Goal: Information Seeking & Learning: Learn about a topic

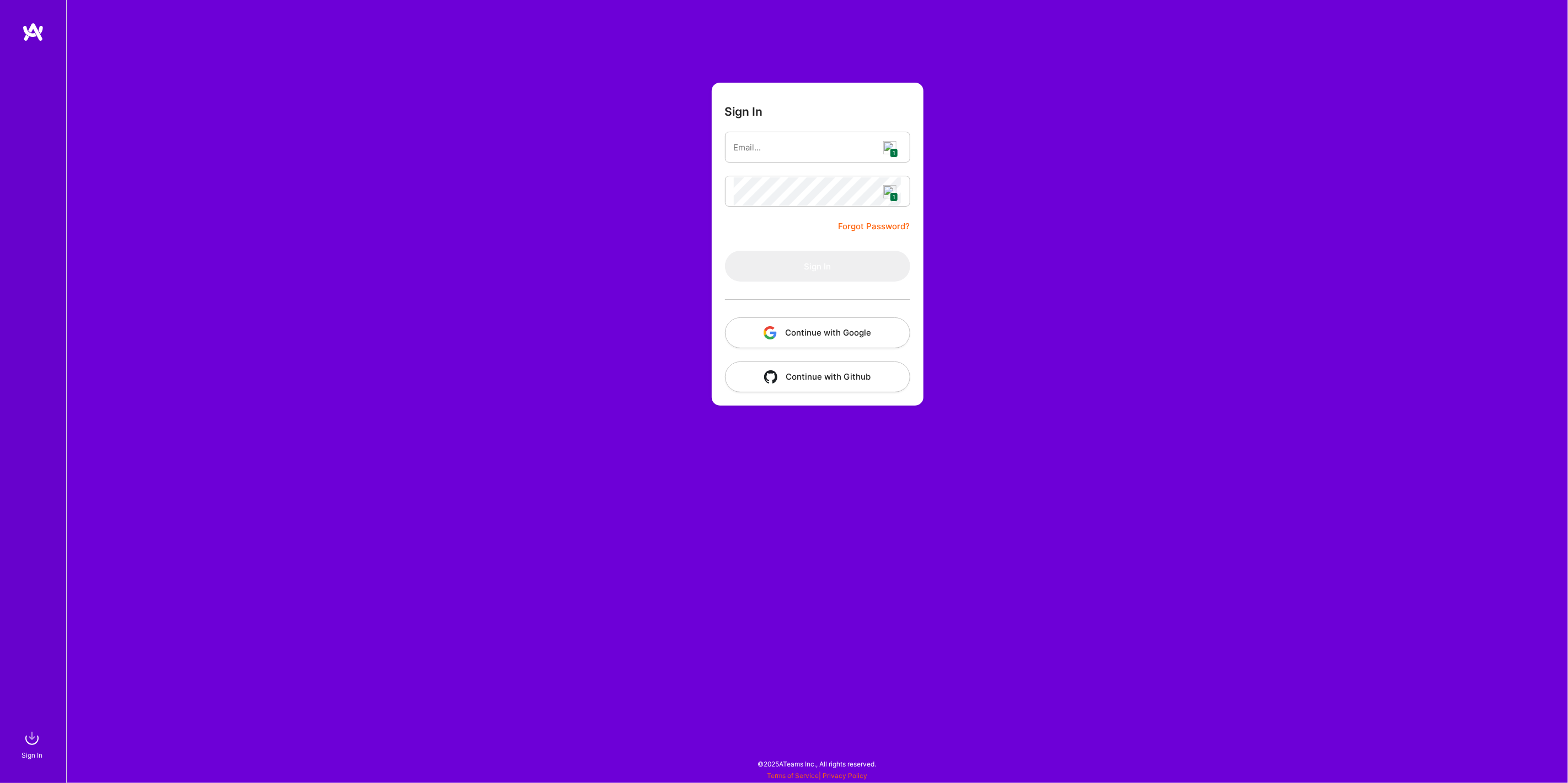
click at [889, 147] on img at bounding box center [889, 147] width 13 height 13
type input "[PERSON_NAME][EMAIL_ADDRESS][DOMAIN_NAME]"
click at [807, 256] on button "Sign In" at bounding box center [818, 267] width 186 height 31
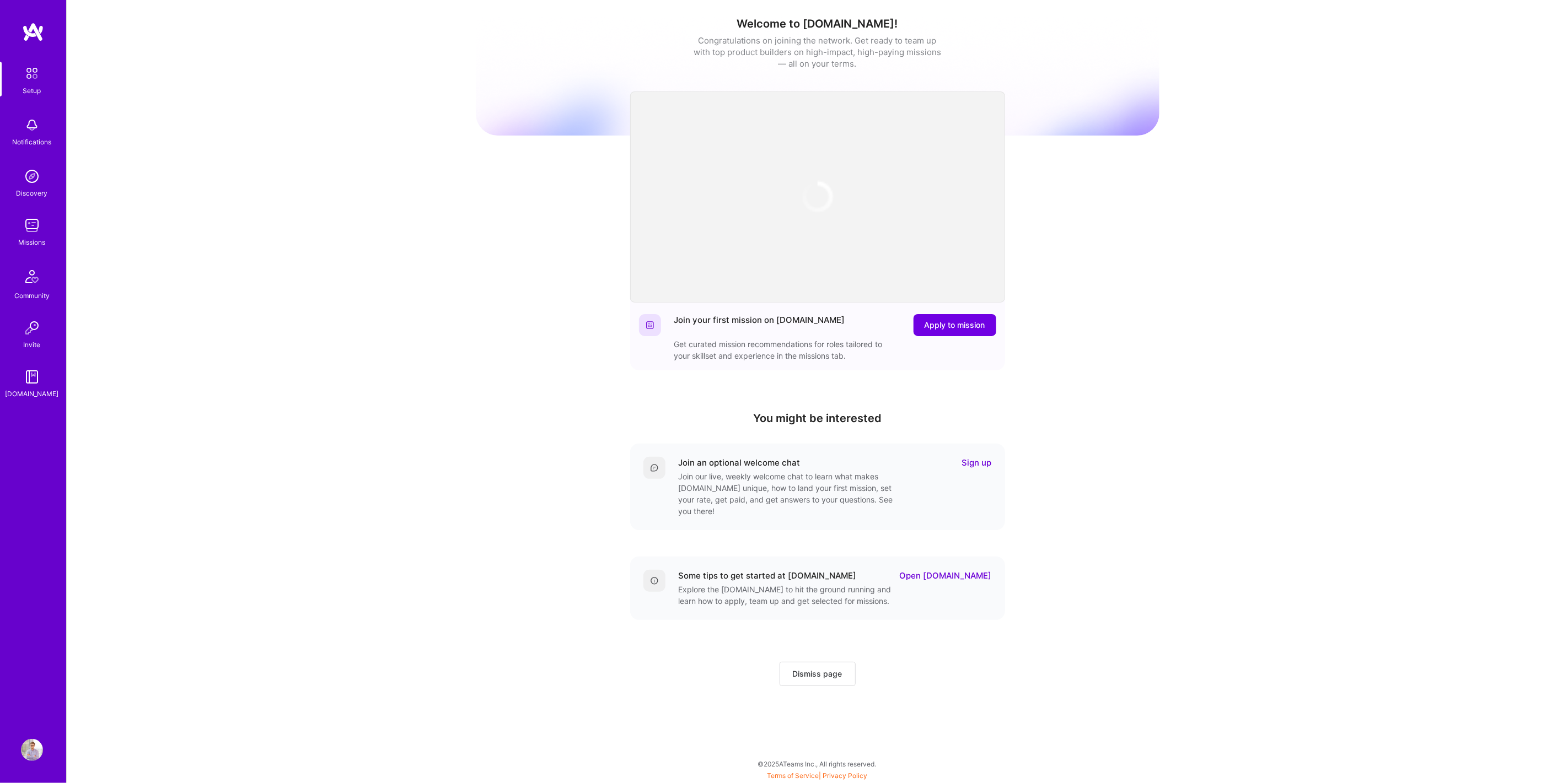
click at [460, 434] on div "Welcome to [DOMAIN_NAME]! Congratulations on joining the network. Get ready to …" at bounding box center [818, 363] width 1502 height 725
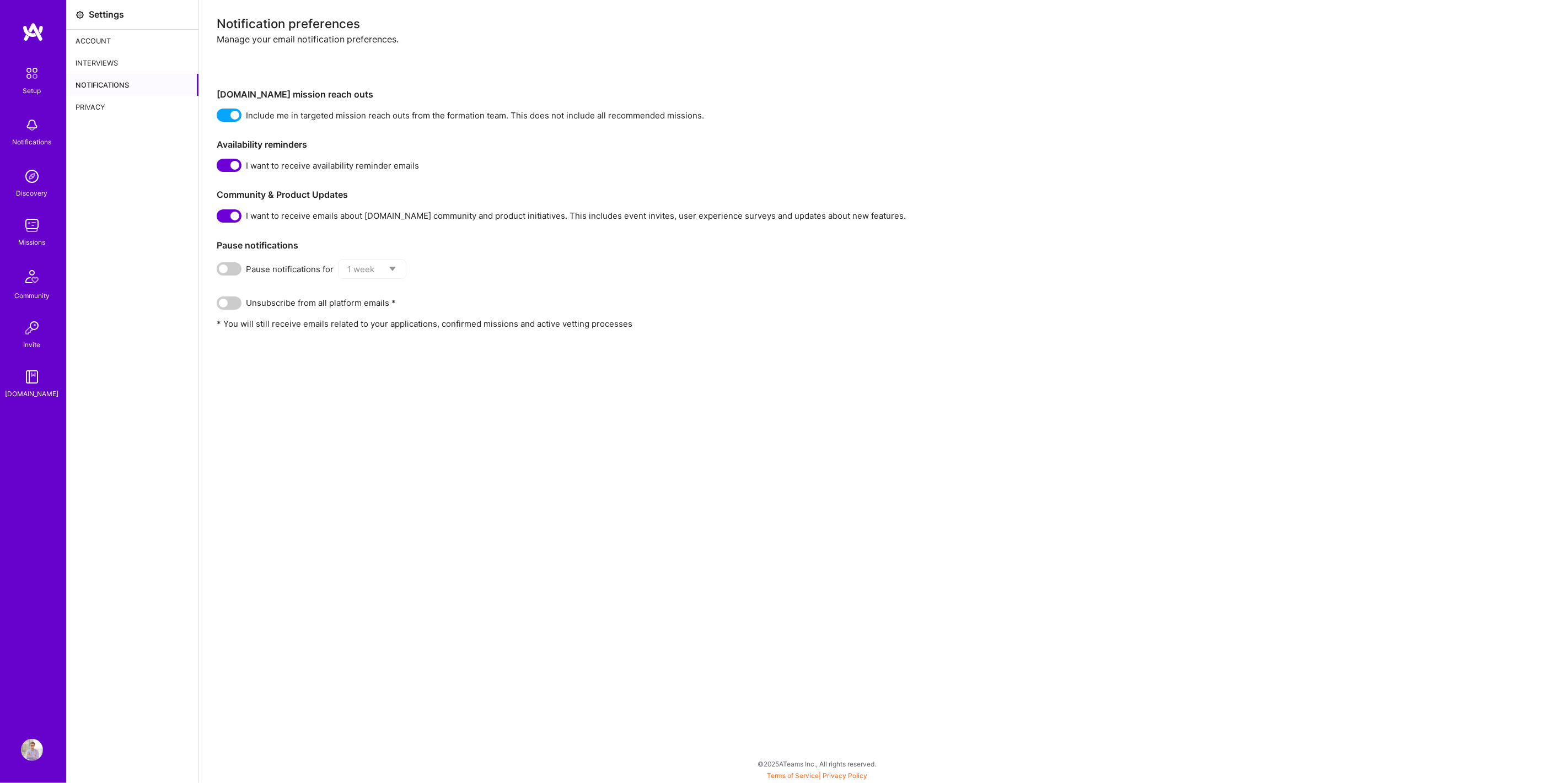
click at [73, 55] on div "Interviews" at bounding box center [133, 62] width 132 height 22
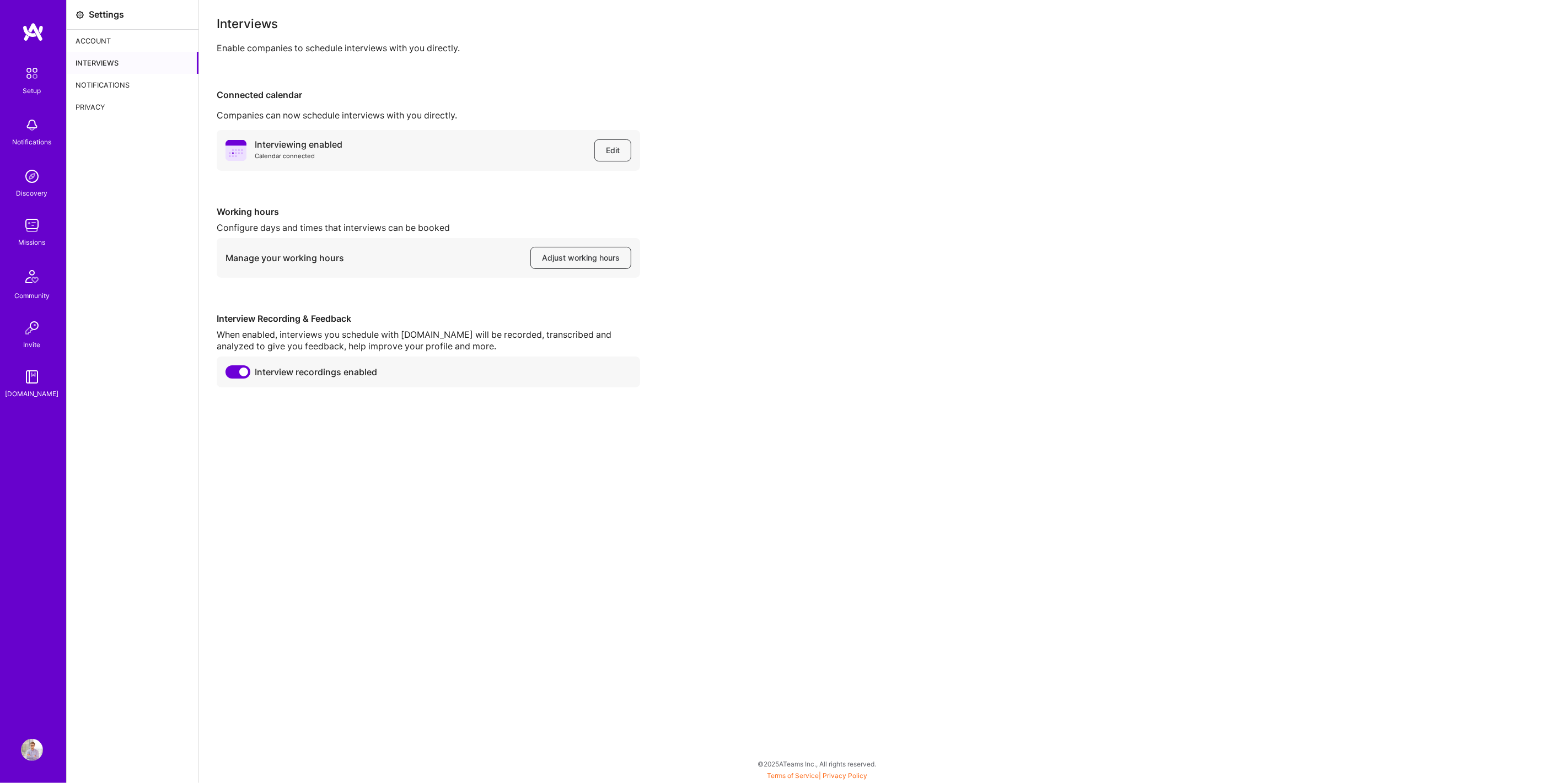
click at [131, 41] on div "Account" at bounding box center [133, 41] width 132 height 22
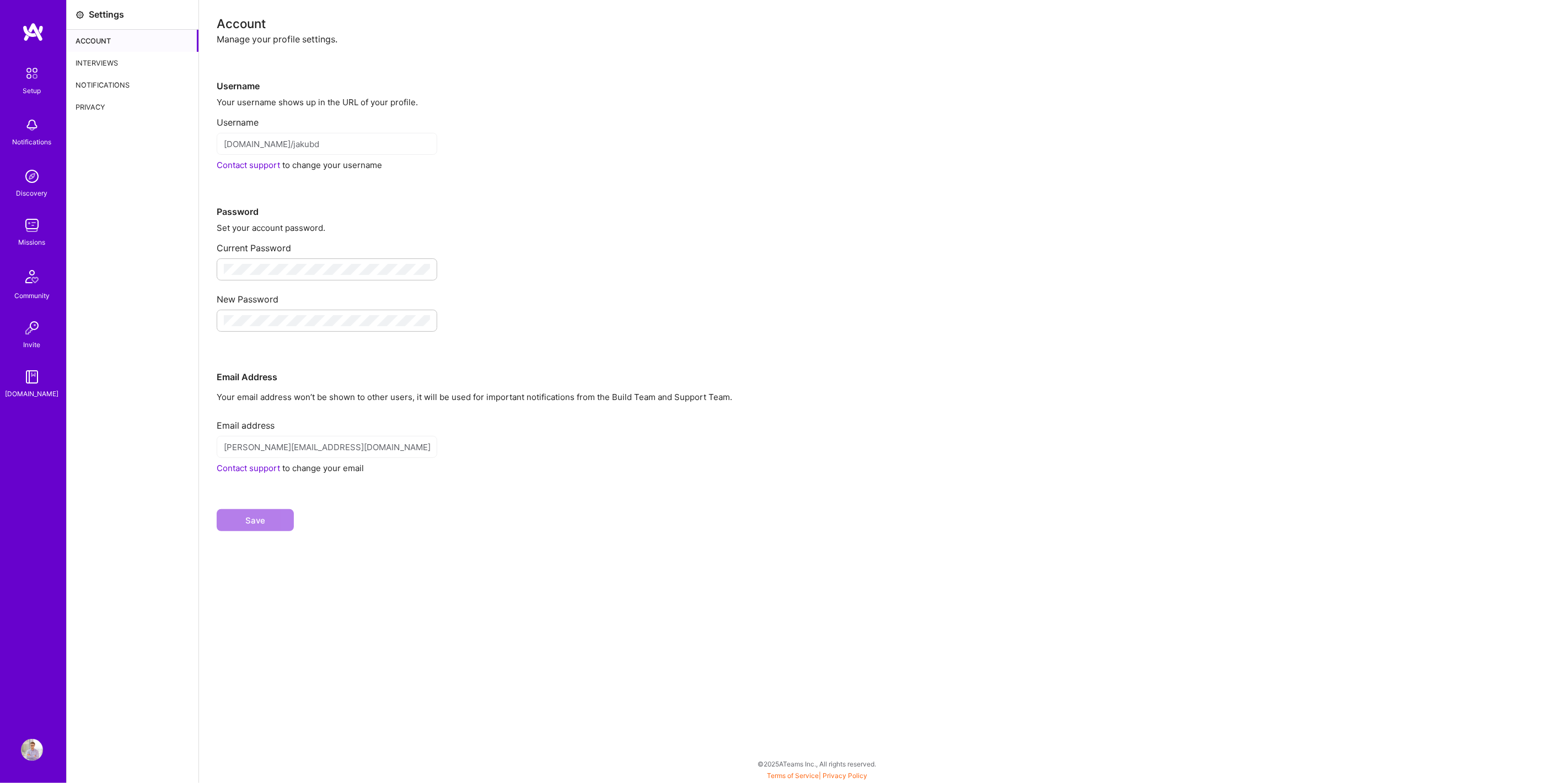
click at [122, 53] on div "Interviews" at bounding box center [133, 62] width 132 height 22
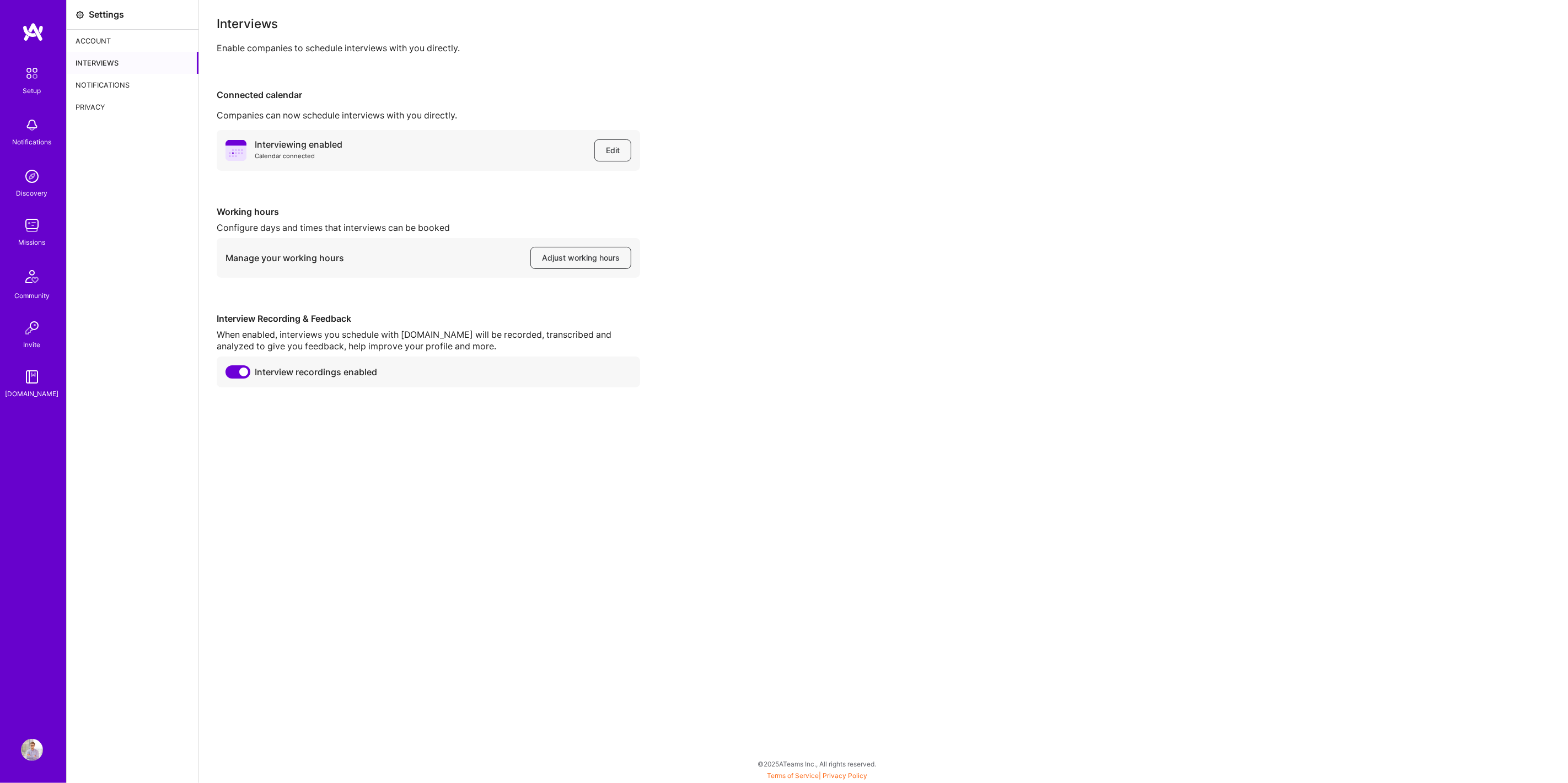
click at [115, 76] on div "Notifications" at bounding box center [133, 85] width 132 height 22
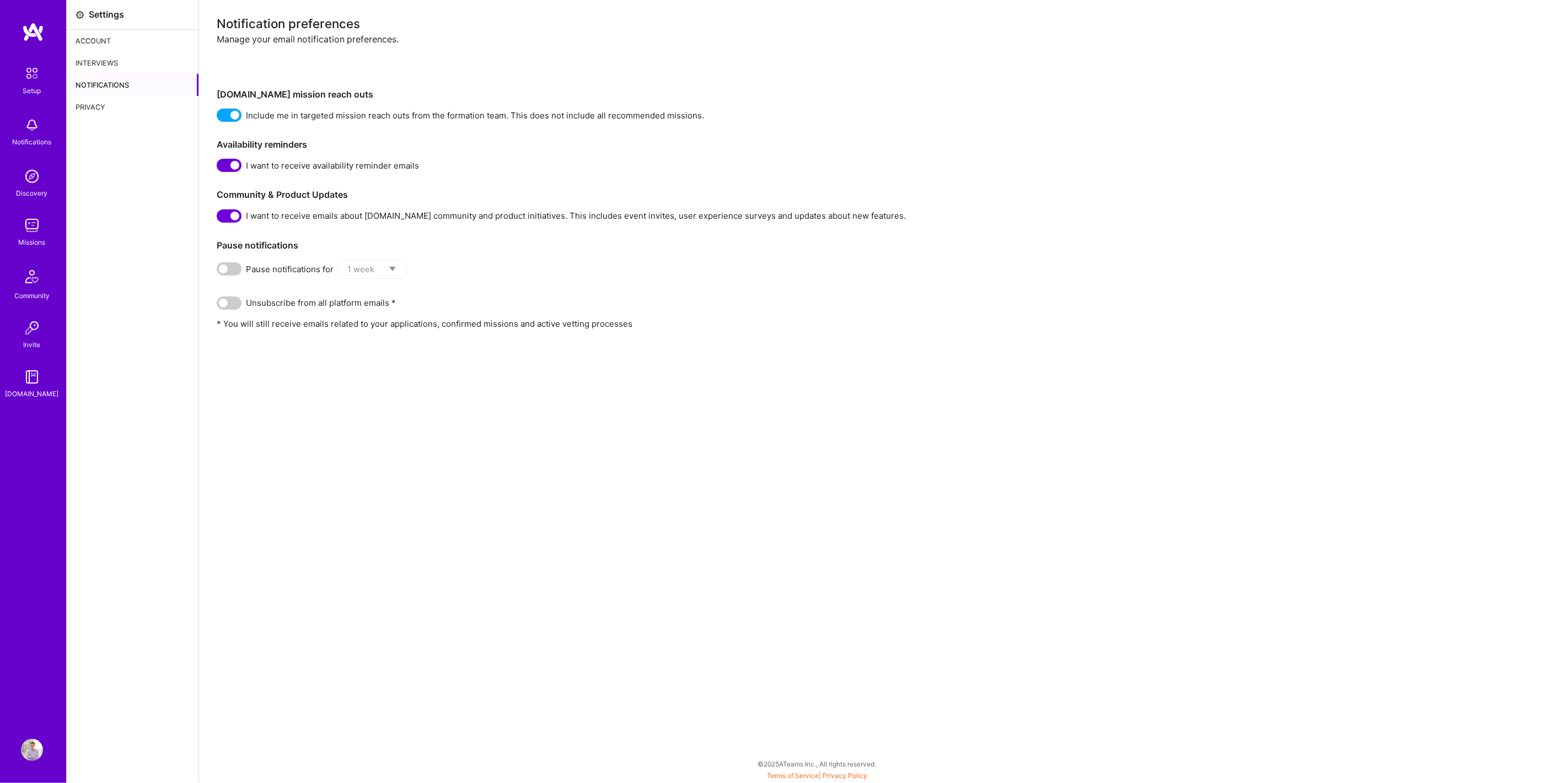
click at [106, 89] on div "Notifications" at bounding box center [133, 85] width 132 height 22
click at [105, 98] on div "Privacy" at bounding box center [133, 107] width 132 height 22
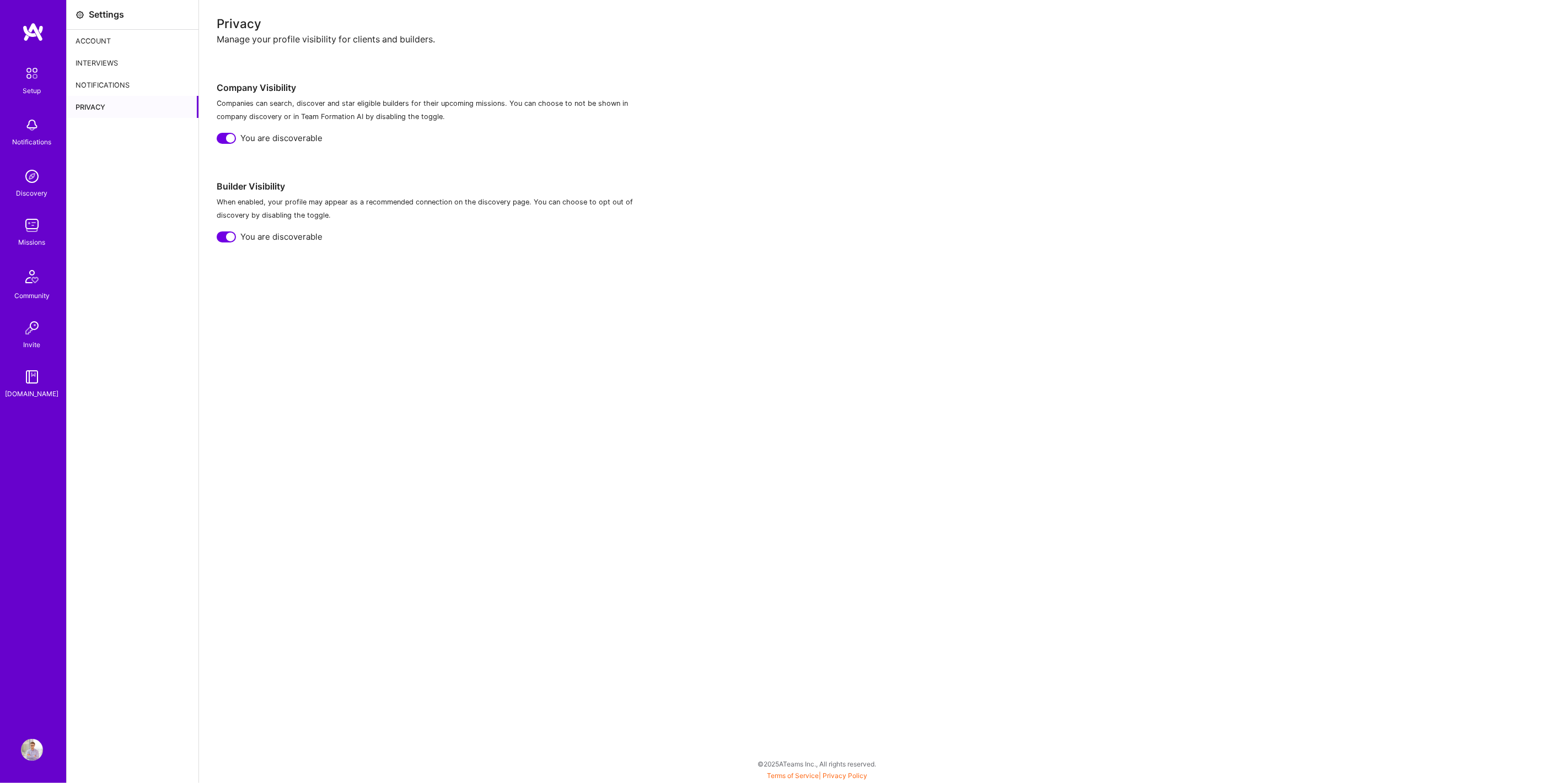
drag, startPoint x: 35, startPoint y: 55, endPoint x: 23, endPoint y: 76, distance: 24.2
click at [23, 76] on div "Setup Notifications Discovery Missions Community Invite A.Guide" at bounding box center [33, 373] width 66 height 702
click at [23, 76] on img at bounding box center [32, 73] width 23 height 23
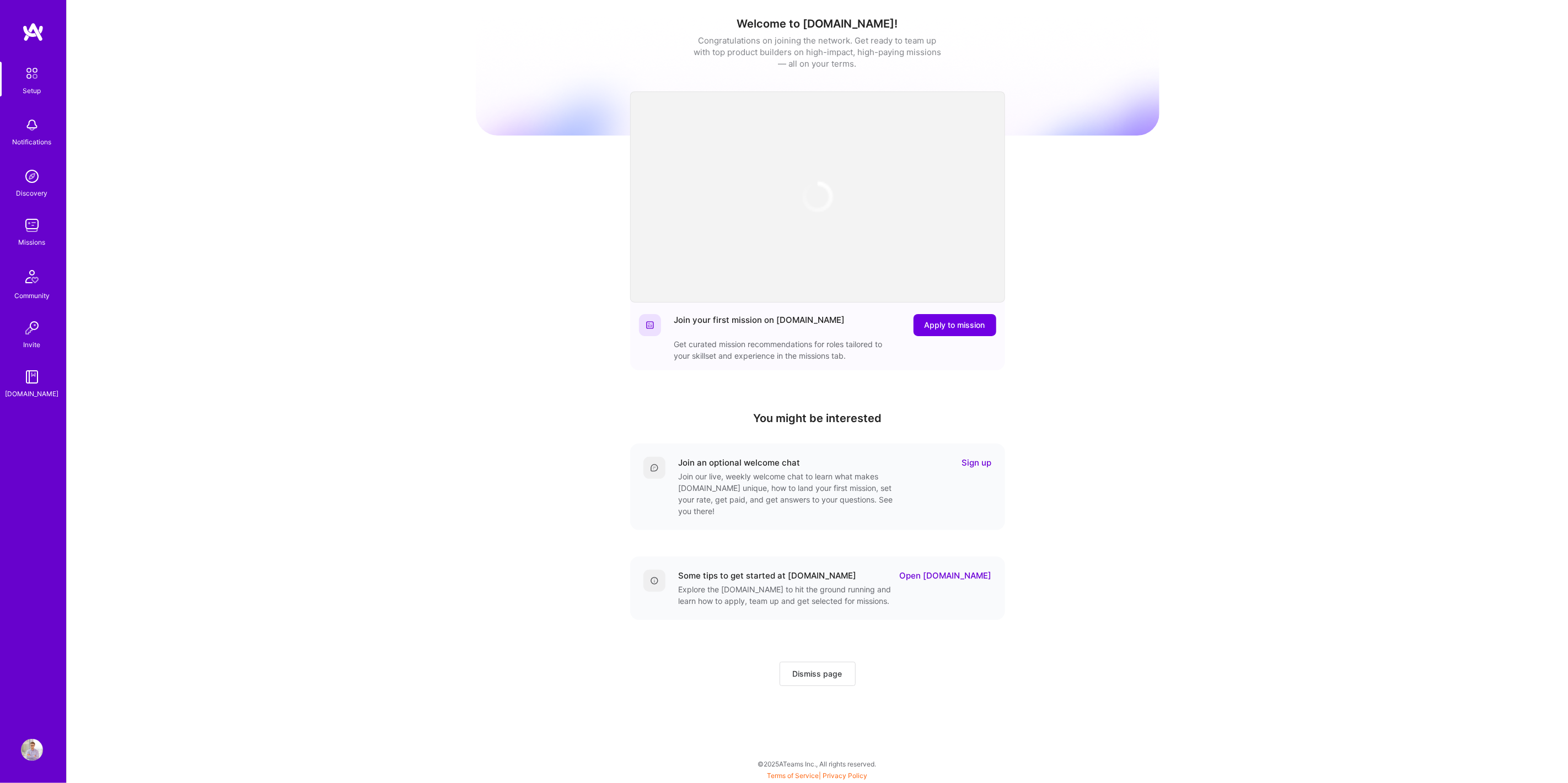
click at [46, 43] on div "Setup Notifications Discovery Missions Community Invite A.Guide" at bounding box center [33, 373] width 66 height 702
click at [26, 12] on div "Setup Notifications Discovery Missions Community Invite A.Guide Profile" at bounding box center [33, 392] width 66 height 783
click at [35, 35] on img at bounding box center [33, 31] width 22 height 19
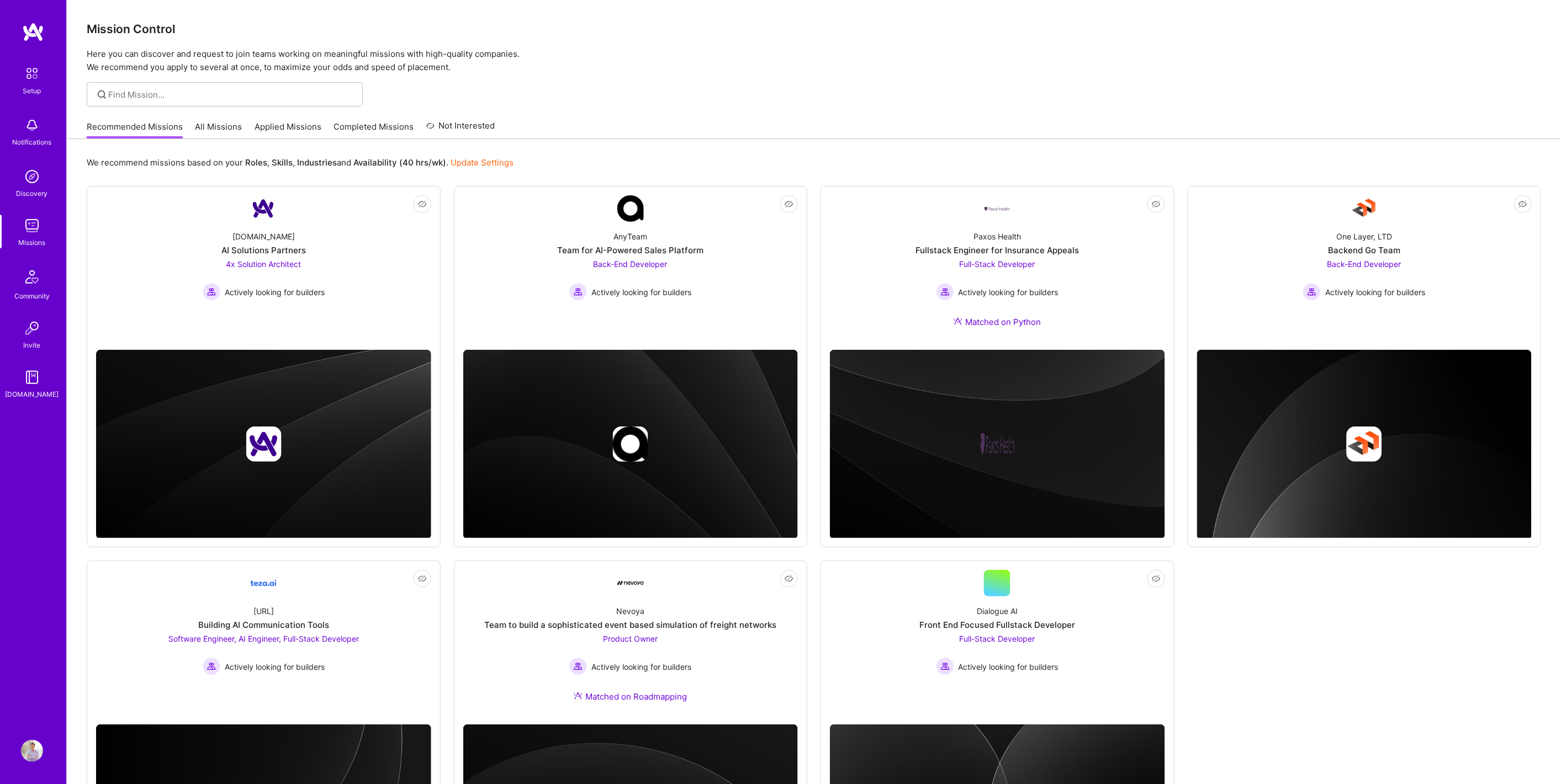
click at [374, 127] on link "Completed Missions" at bounding box center [374, 130] width 80 height 18
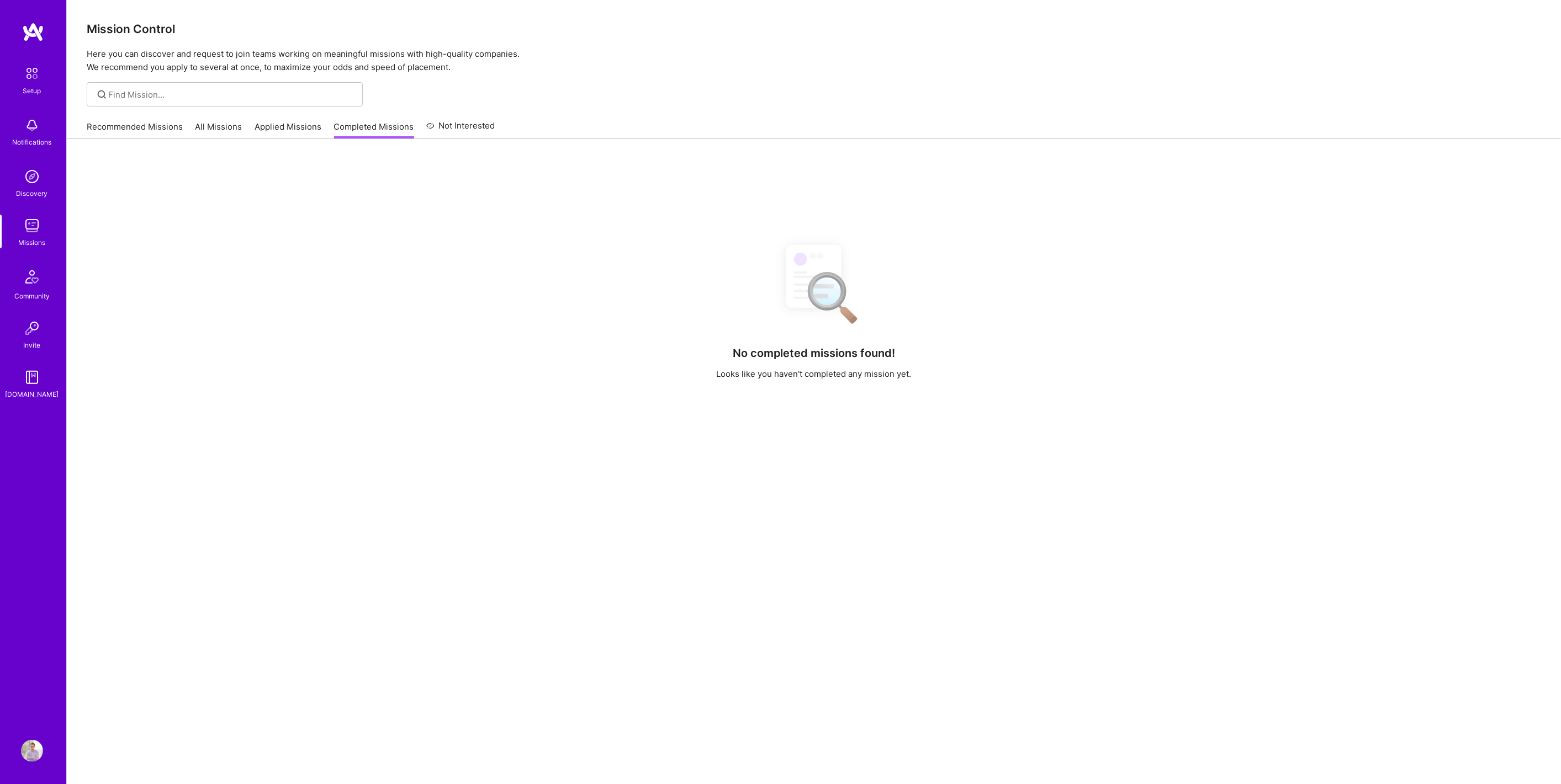
click at [302, 123] on link "Applied Missions" at bounding box center [288, 130] width 67 height 18
click at [196, 124] on link "All Missions" at bounding box center [219, 130] width 47 height 18
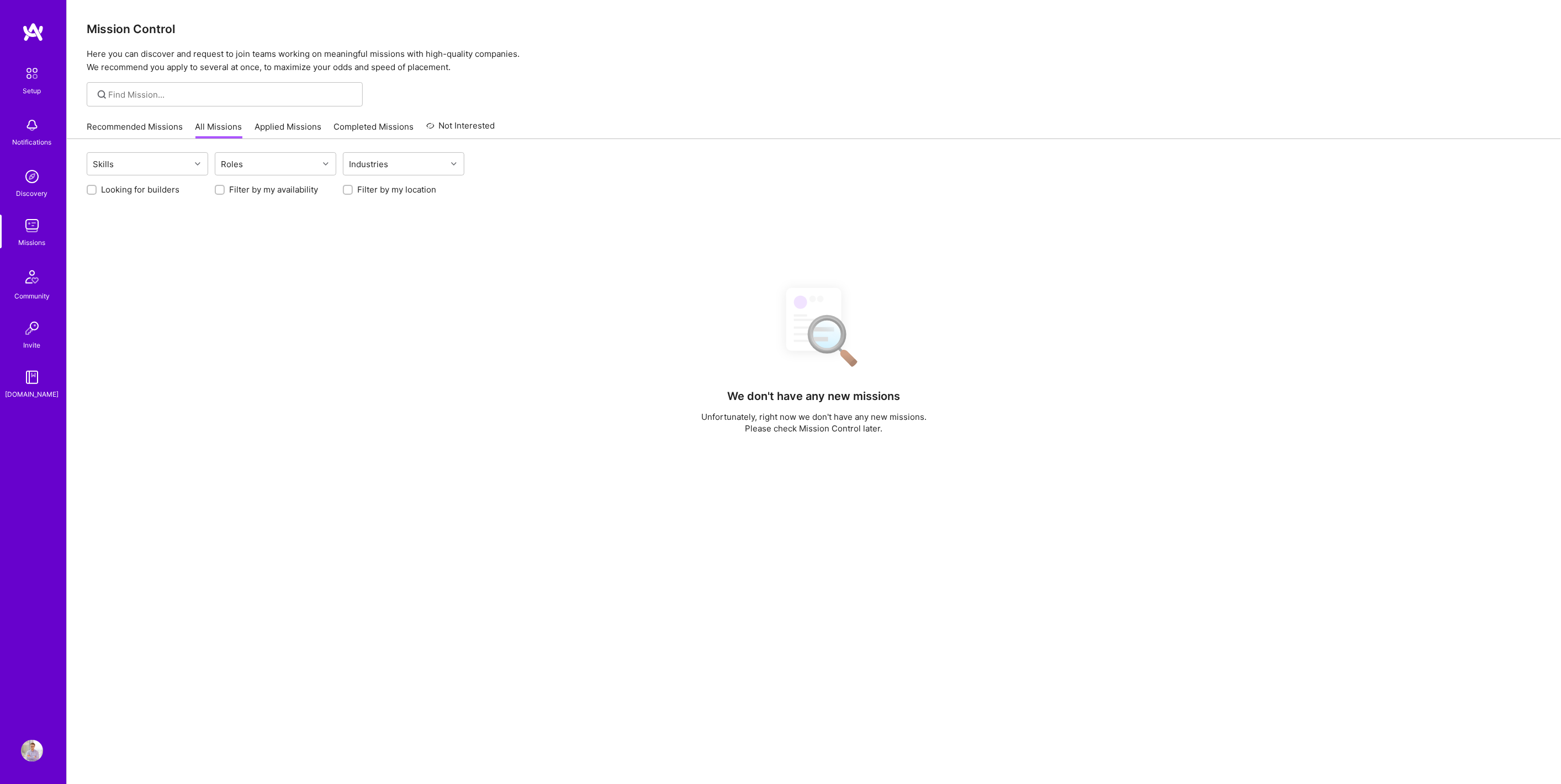
click at [138, 130] on link "Recommended Missions" at bounding box center [134, 130] width 96 height 18
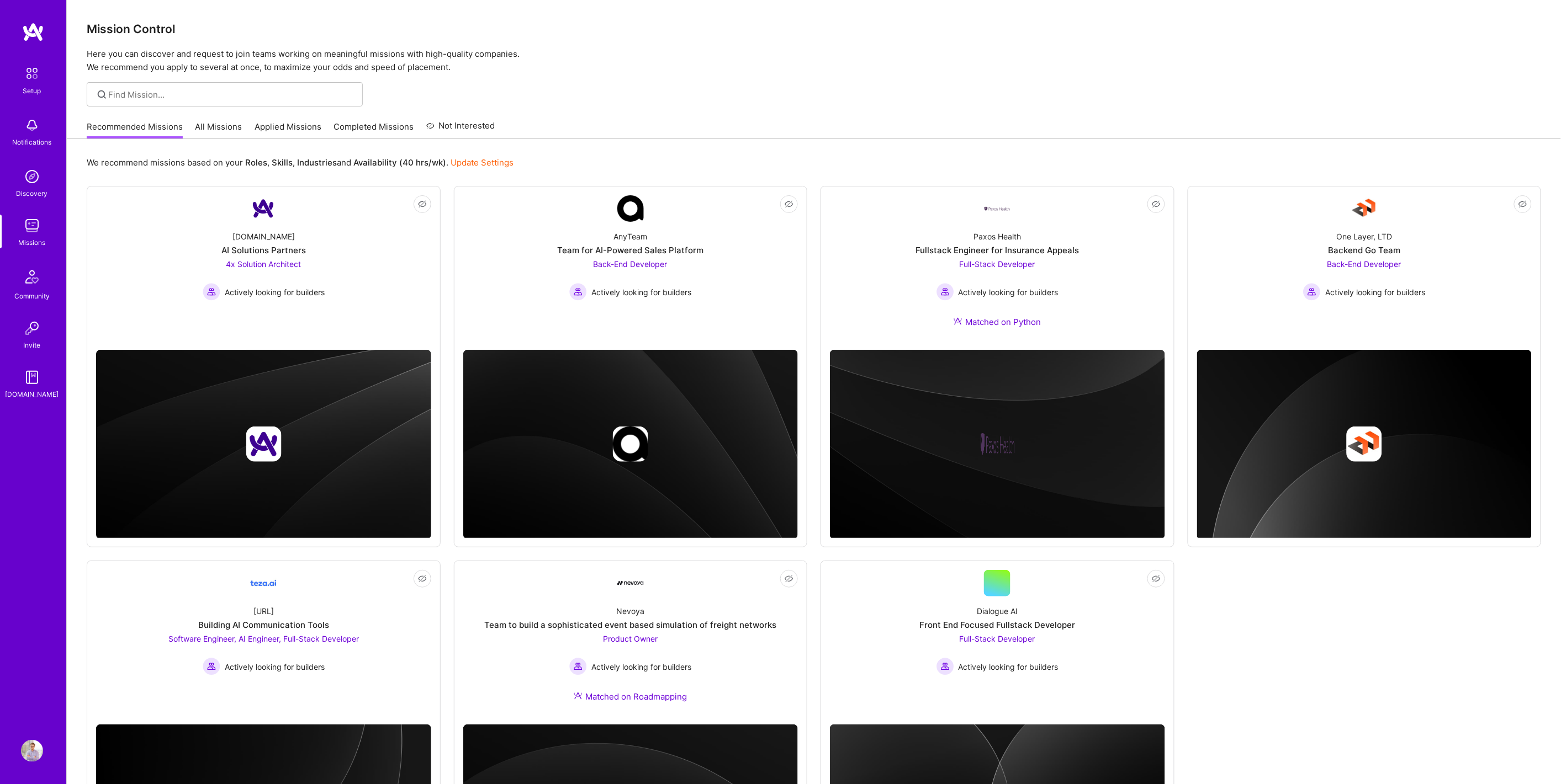
click at [219, 130] on link "All Missions" at bounding box center [219, 130] width 47 height 18
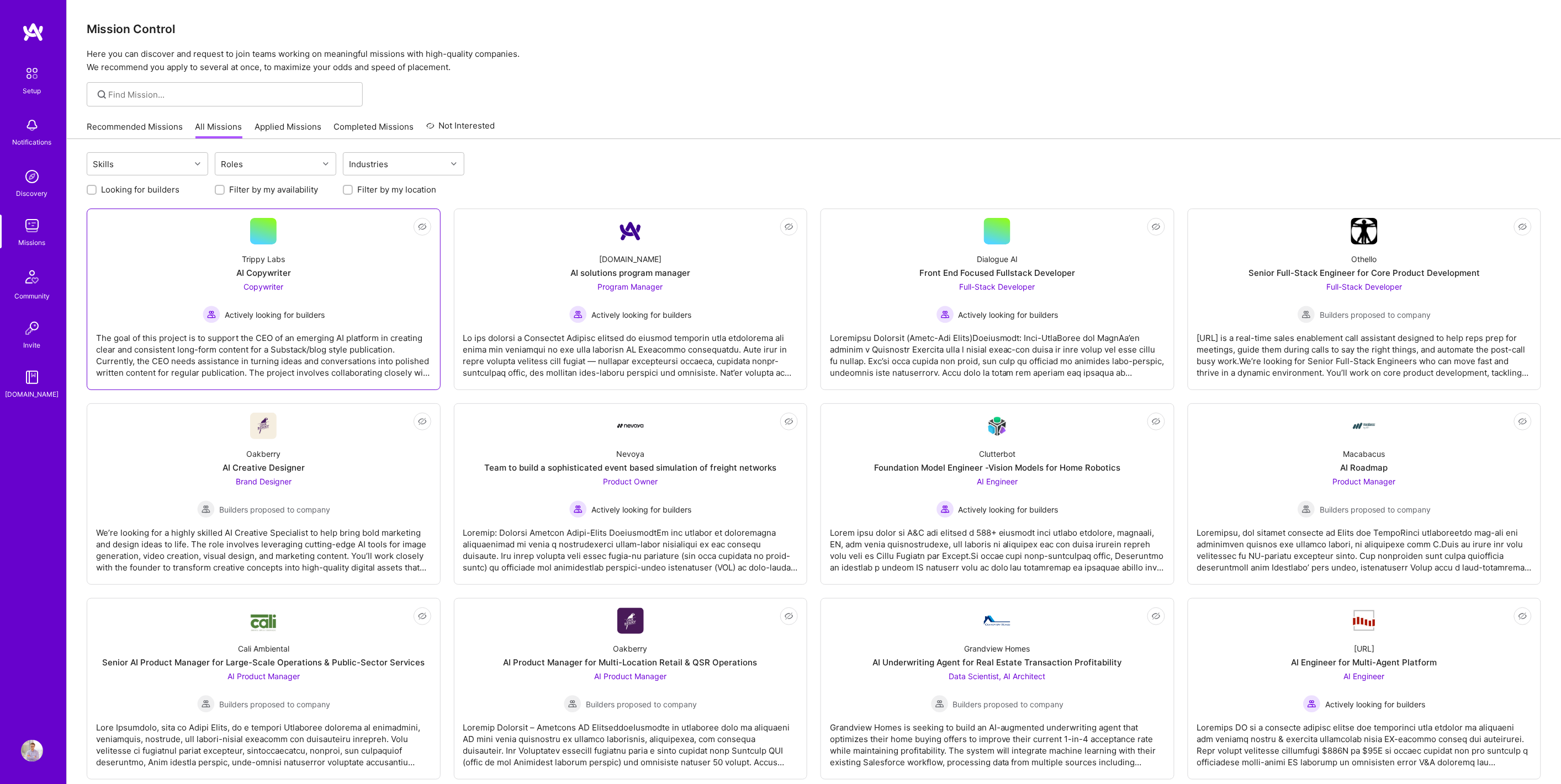
click at [241, 275] on div "AI Copywriter" at bounding box center [264, 273] width 55 height 12
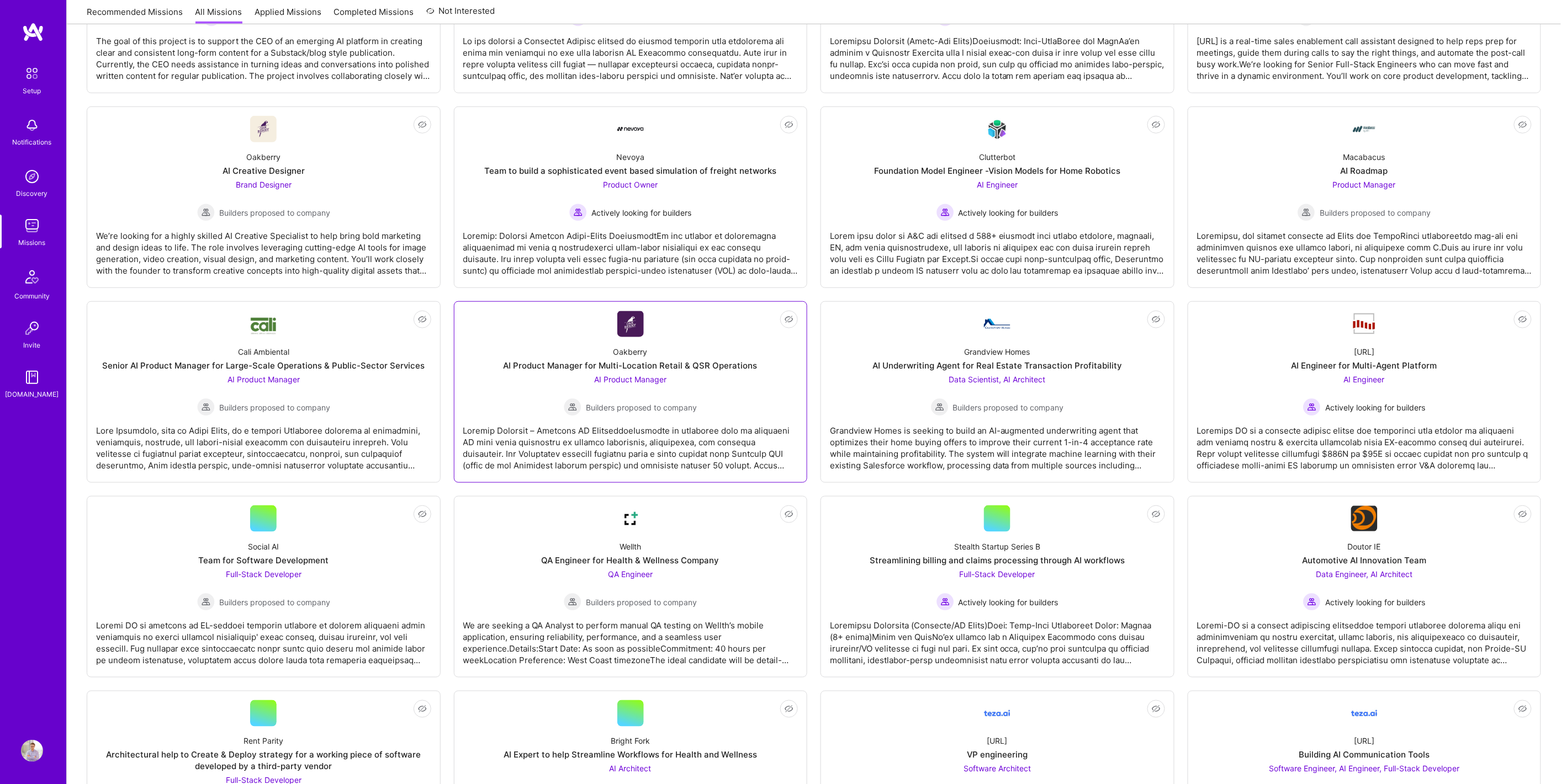
scroll to position [368, 0]
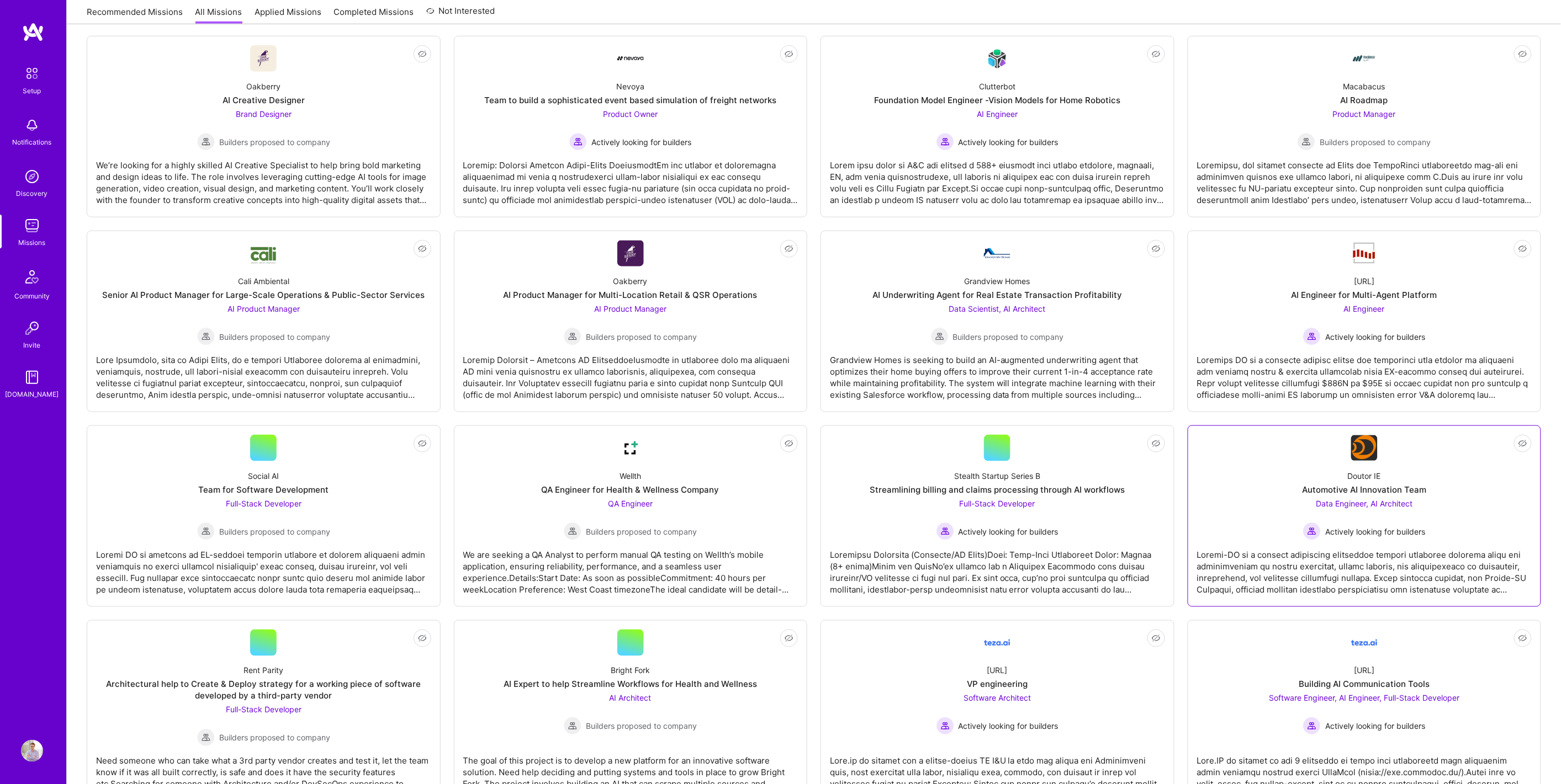
click at [1355, 488] on div "Automotive AI Innovation Team" at bounding box center [1364, 490] width 124 height 12
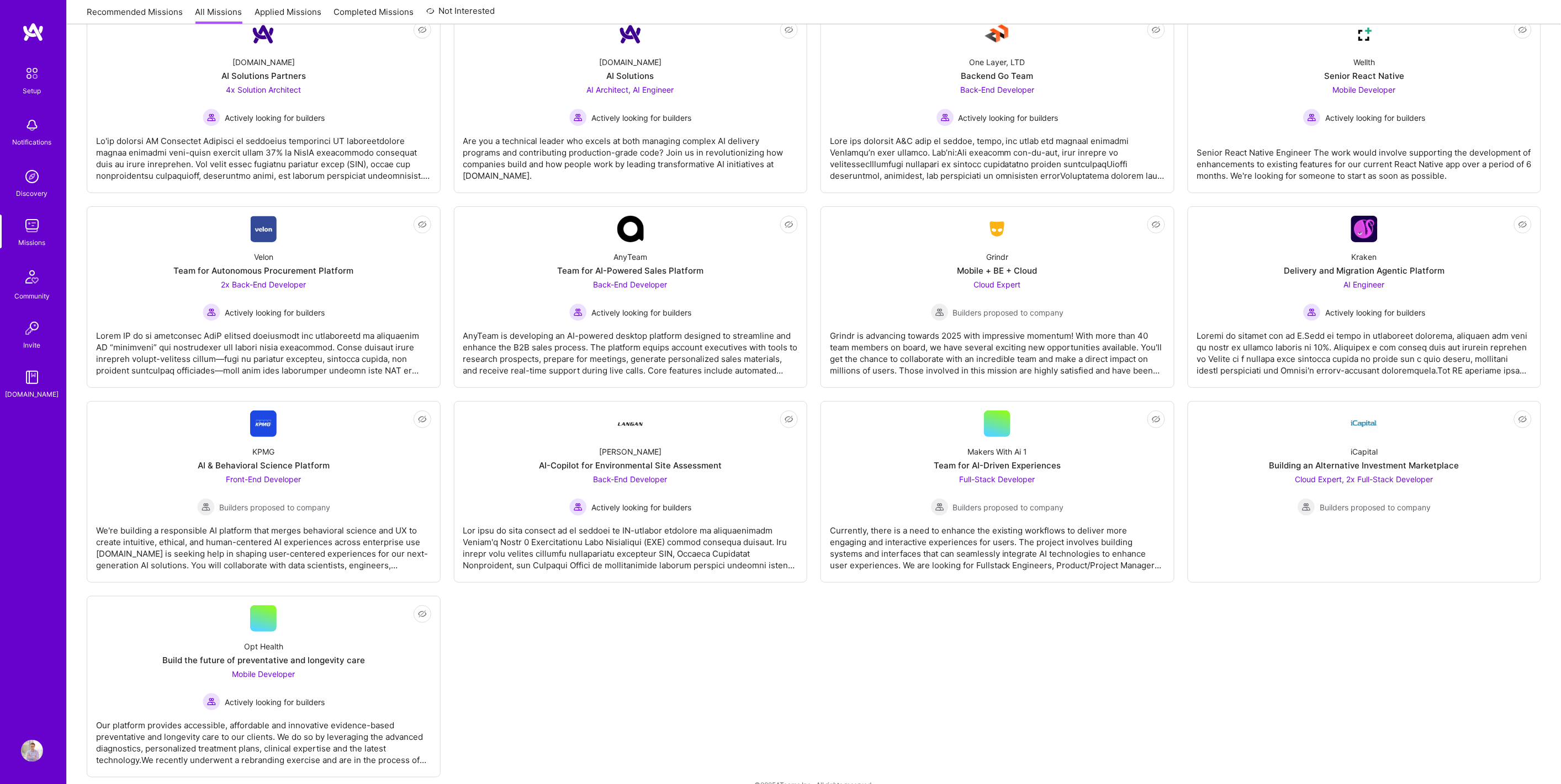
scroll to position [1983, 0]
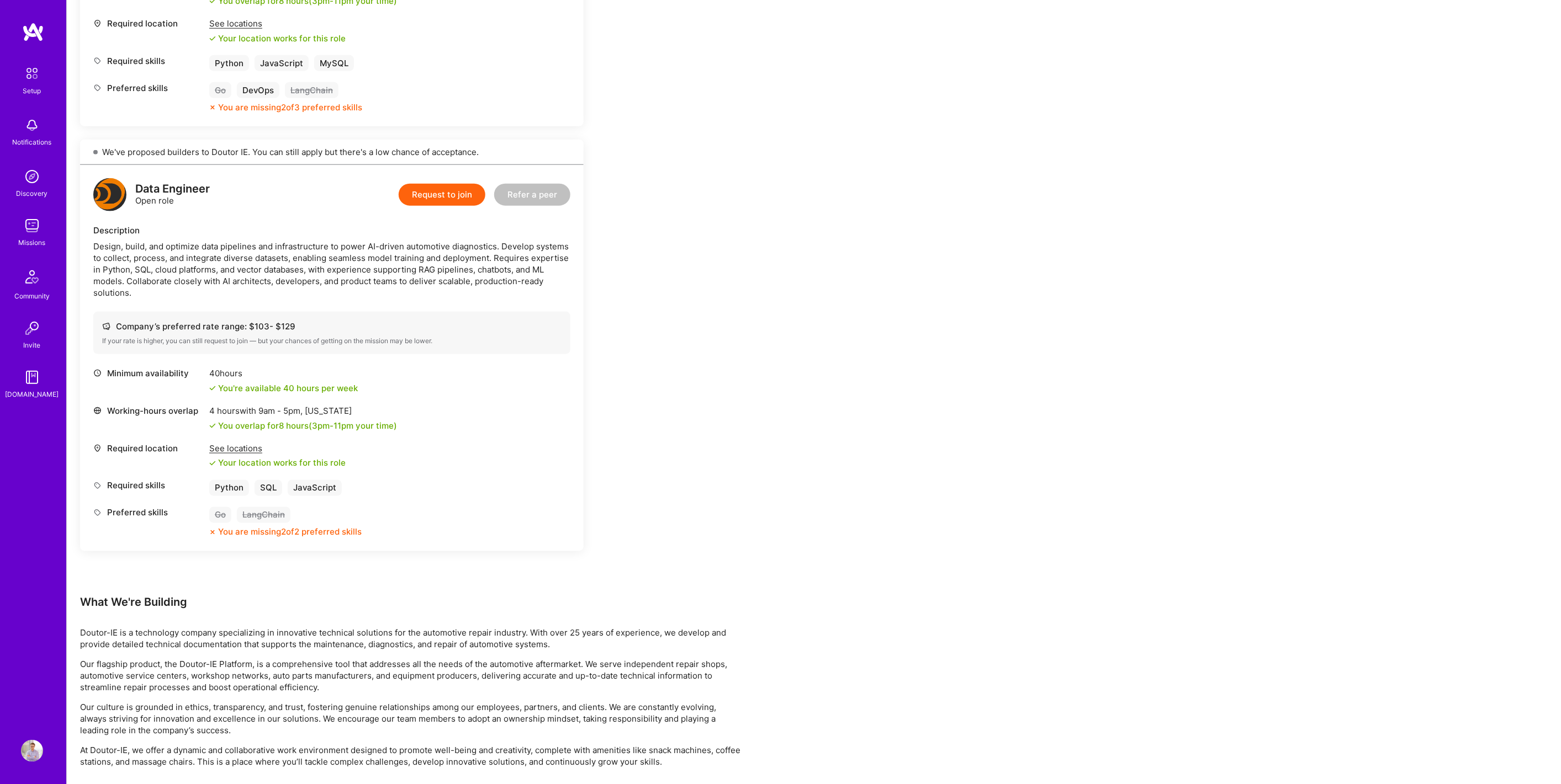
scroll to position [552, 0]
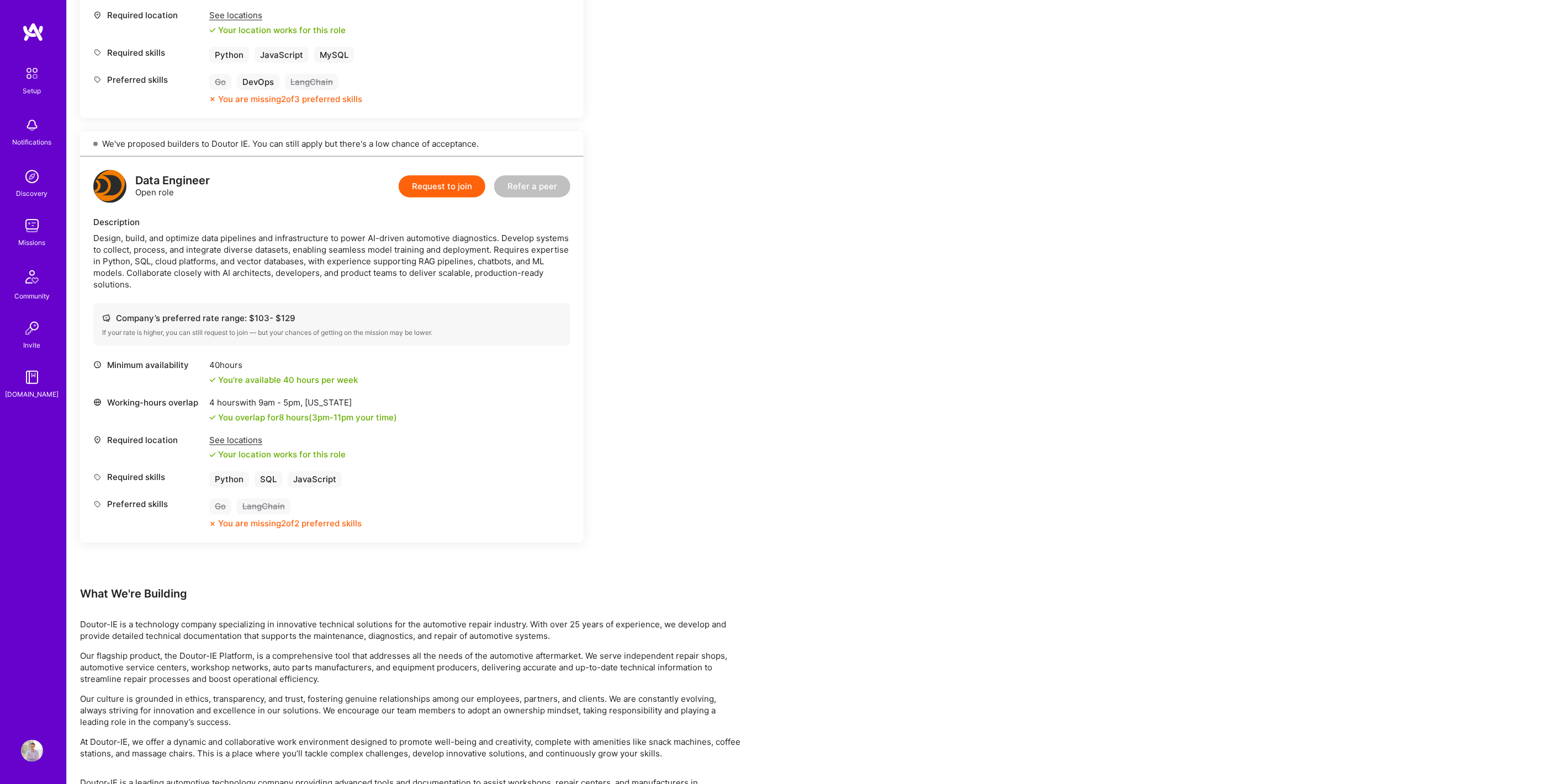
click at [362, 260] on div "Design, build, and optimize data pipelines and infrastructure to power AI-drive…" at bounding box center [331, 262] width 477 height 58
